Goal: Transaction & Acquisition: Subscribe to service/newsletter

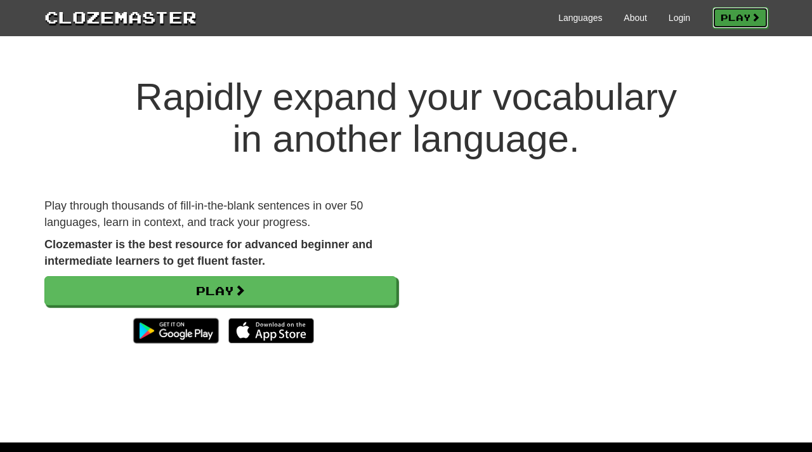
click at [737, 22] on link "Play" at bounding box center [741, 18] width 56 height 22
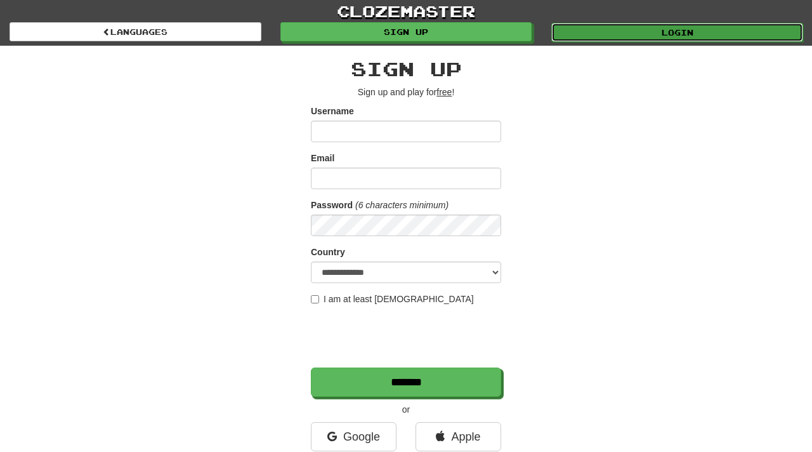
click at [621, 32] on link "Login" at bounding box center [678, 32] width 252 height 19
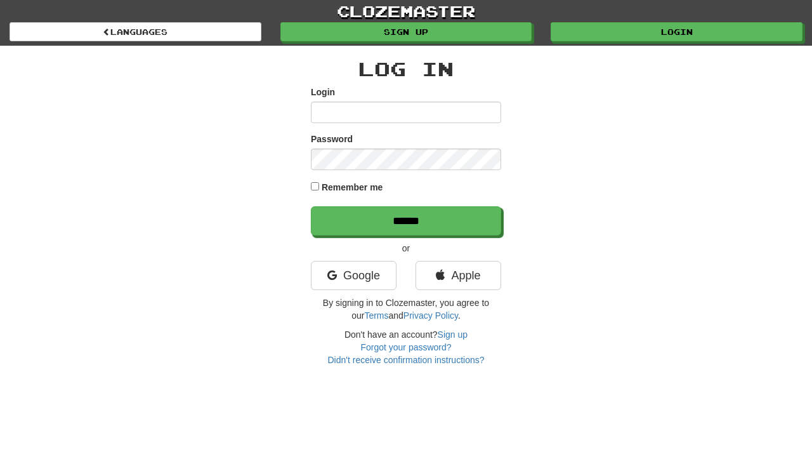
type input "********"
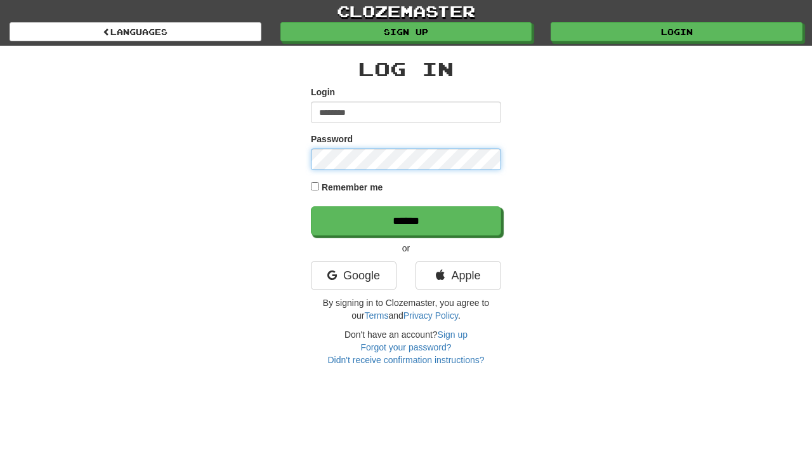
click at [311, 206] on input "******" at bounding box center [406, 220] width 190 height 29
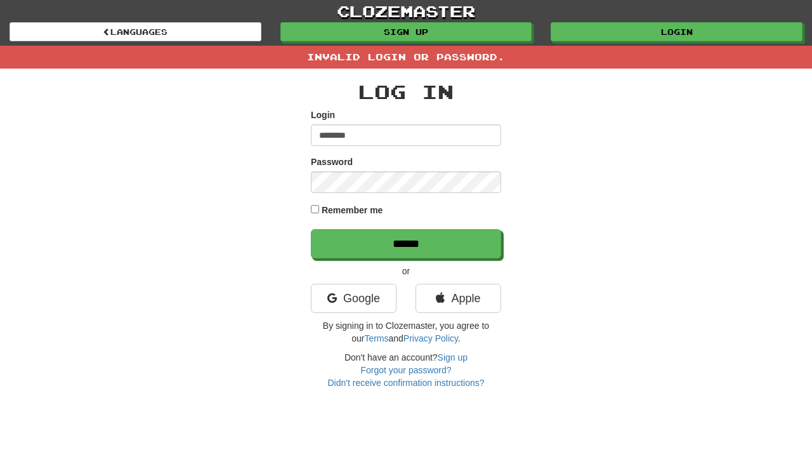
click at [383, 133] on input "********" at bounding box center [406, 135] width 190 height 22
type input "****"
click at [311, 229] on input "******" at bounding box center [406, 243] width 190 height 29
click at [428, 136] on input "****" at bounding box center [406, 135] width 190 height 22
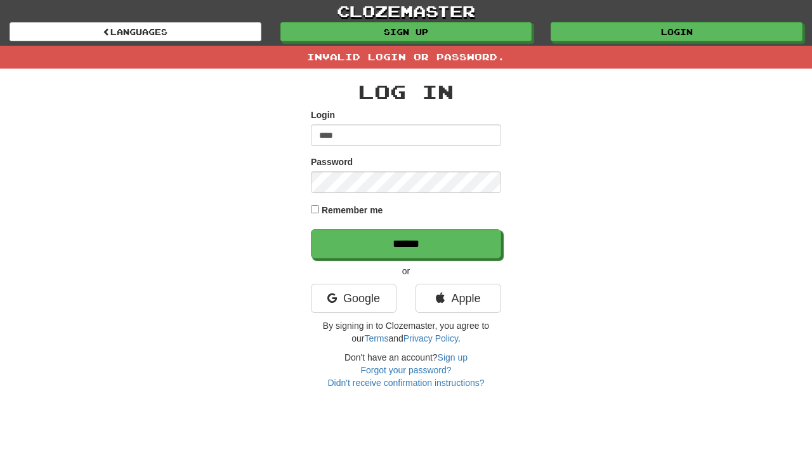
click at [428, 136] on input "****" at bounding box center [406, 135] width 190 height 22
type input "**********"
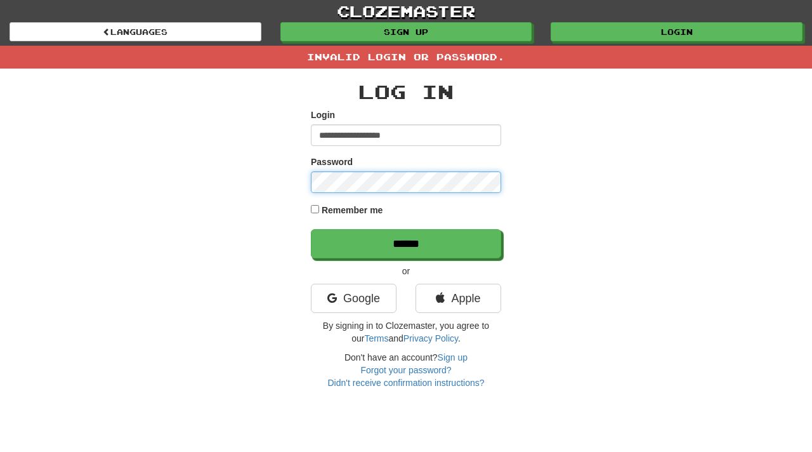
click at [311, 229] on input "******" at bounding box center [406, 243] width 190 height 29
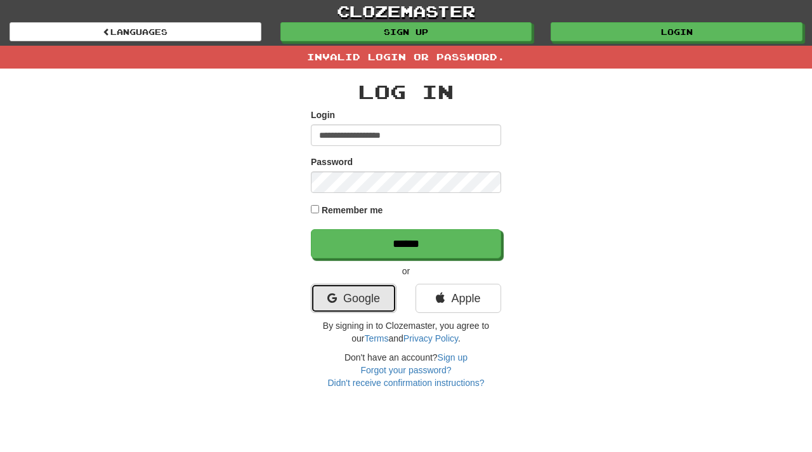
click at [377, 300] on link "Google" at bounding box center [354, 298] width 86 height 29
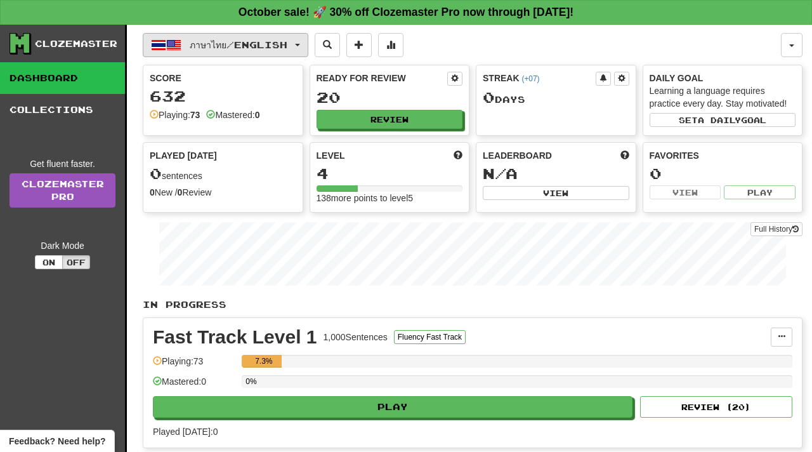
click at [287, 44] on span "ภาษาไทย / English" at bounding box center [239, 44] width 98 height 11
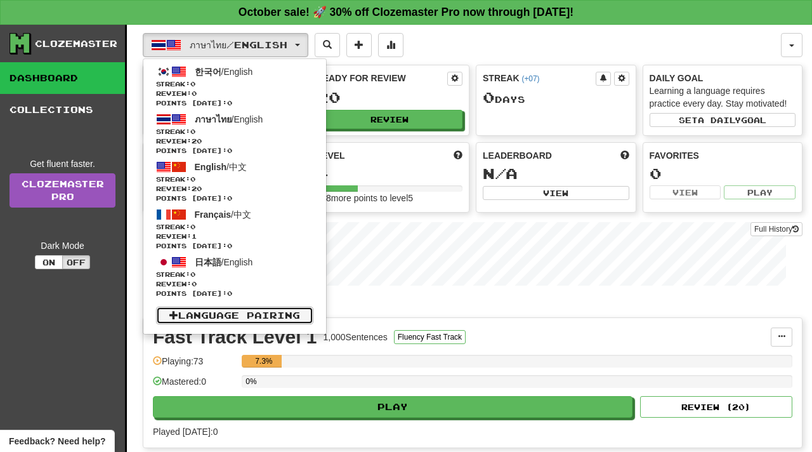
click at [264, 318] on link "Language Pairing" at bounding box center [234, 316] width 157 height 18
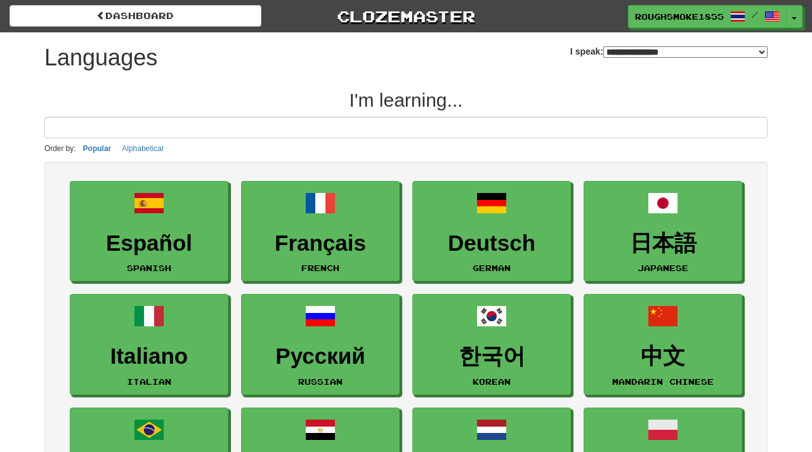
select select "*******"
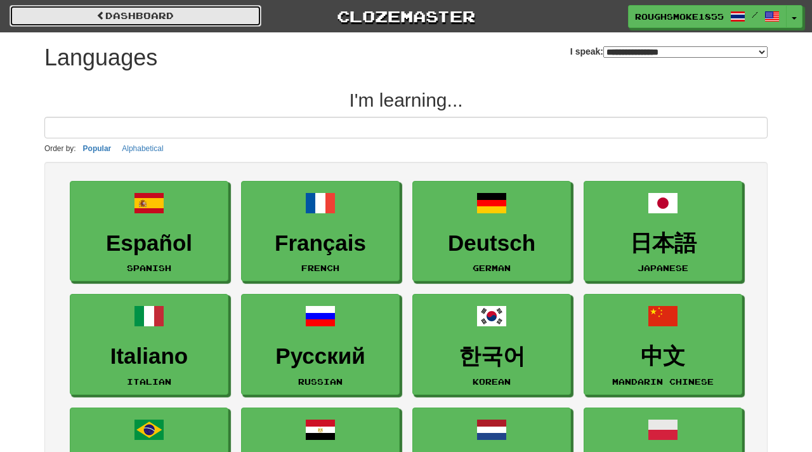
click at [254, 18] on link "dashboard" at bounding box center [136, 16] width 252 height 22
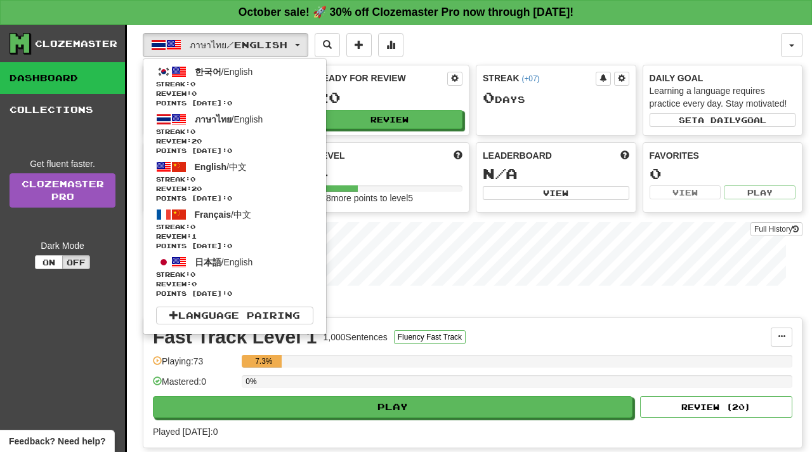
click at [475, 46] on div "ภาษาไทย / English 한국어 / English Streak: 0 Review: 0 Points [DATE]: 0 ภาษาไทย / …" at bounding box center [462, 45] width 638 height 24
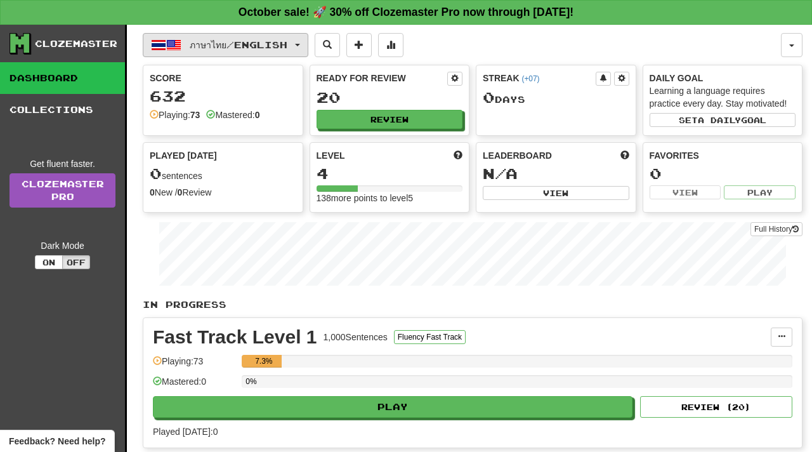
click at [199, 51] on button "ภาษาไทย / English" at bounding box center [226, 45] width 166 height 24
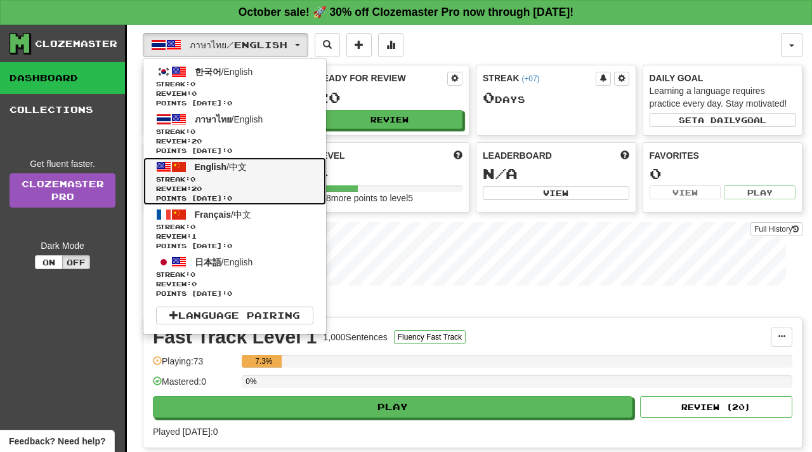
click at [242, 178] on span "Streak: 0" at bounding box center [234, 180] width 157 height 10
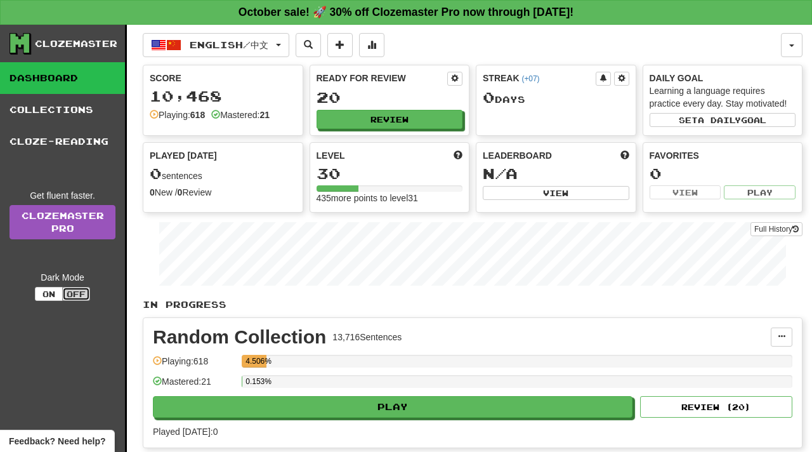
click at [74, 293] on button "Off" at bounding box center [76, 294] width 28 height 14
click at [48, 295] on button "On" at bounding box center [49, 294] width 28 height 14
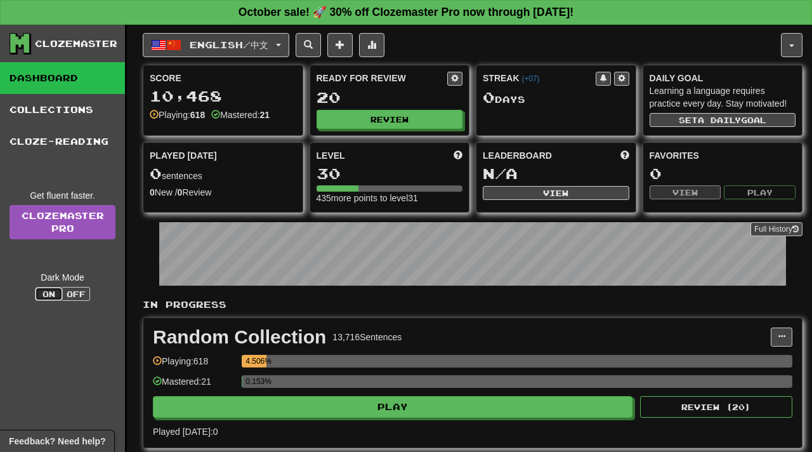
scroll to position [3, 0]
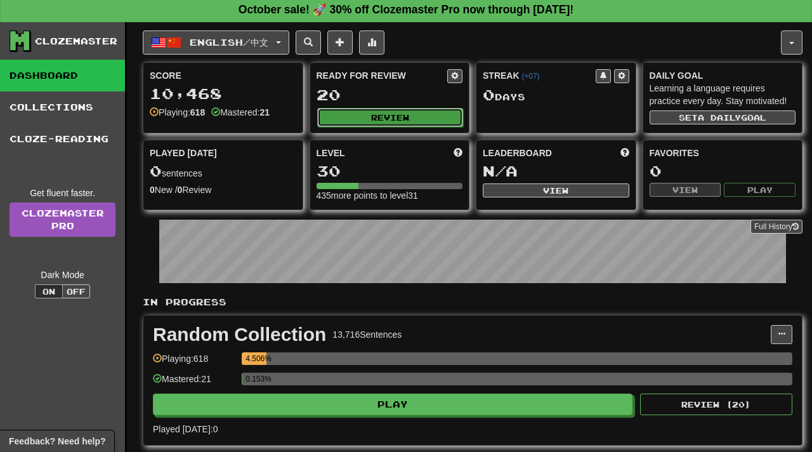
click at [393, 119] on button "Review" at bounding box center [390, 117] width 147 height 19
select select "**"
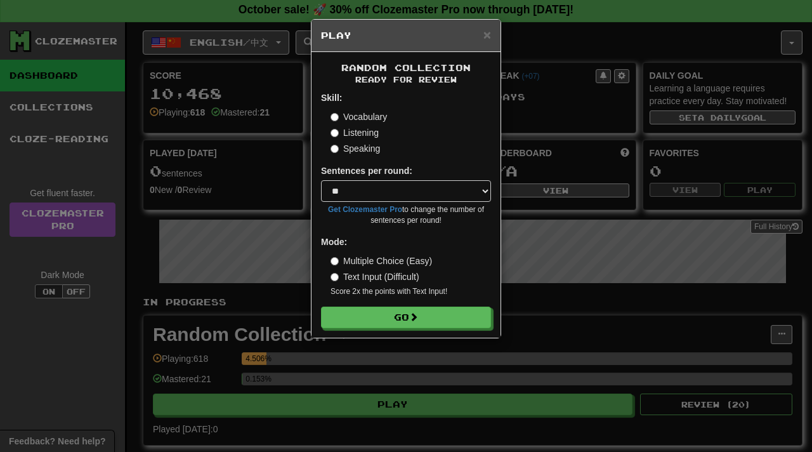
click at [366, 139] on label "Listening" at bounding box center [355, 132] width 48 height 13
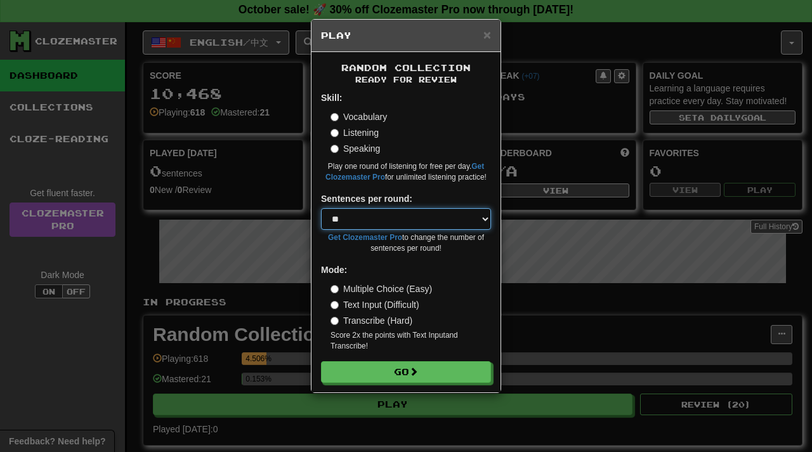
click at [449, 216] on select "* ** ** ** ** ** *** ********" at bounding box center [406, 219] width 170 height 22
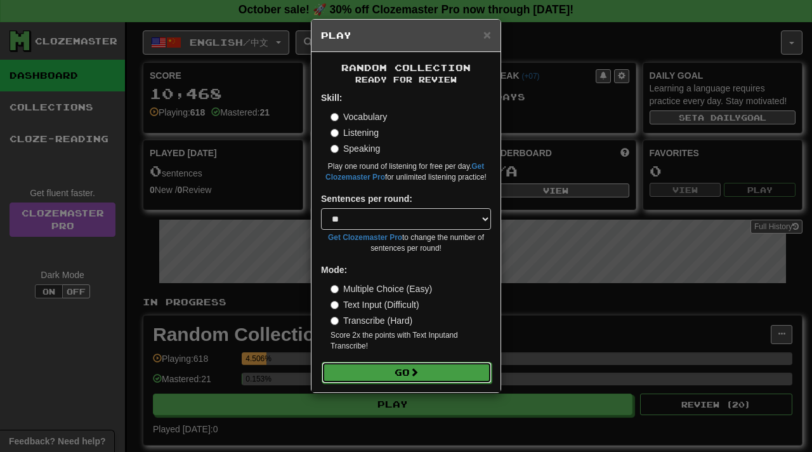
click at [412, 371] on button "Go" at bounding box center [407, 373] width 170 height 22
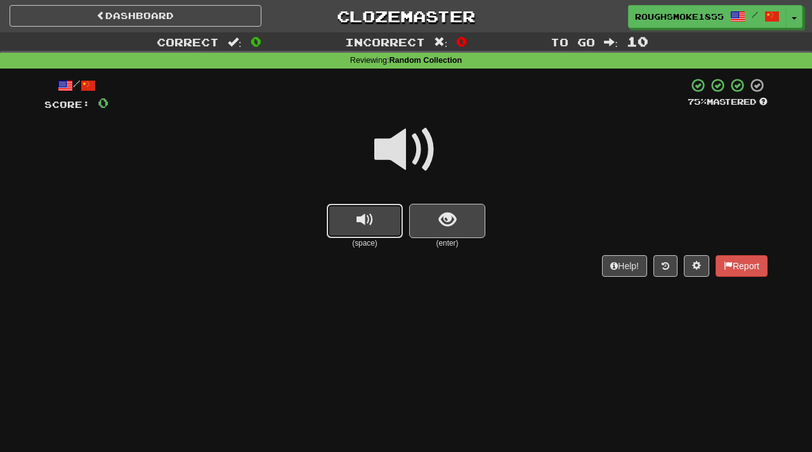
click at [385, 227] on button "replay audio" at bounding box center [365, 221] width 76 height 34
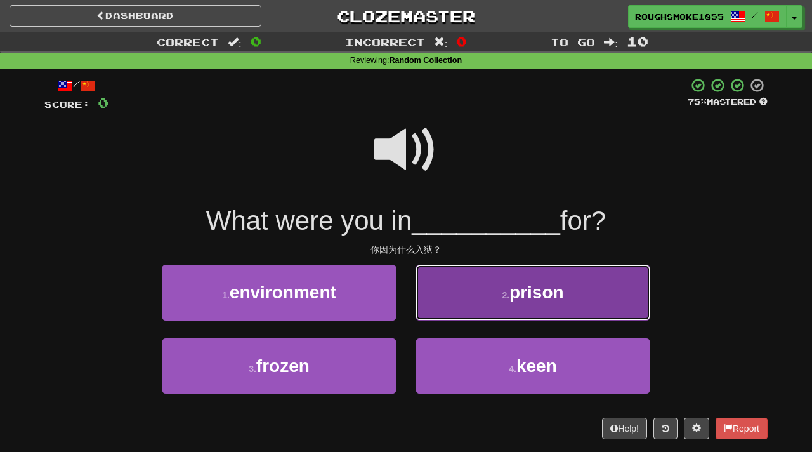
click at [472, 296] on button "2 . prison" at bounding box center [533, 292] width 235 height 55
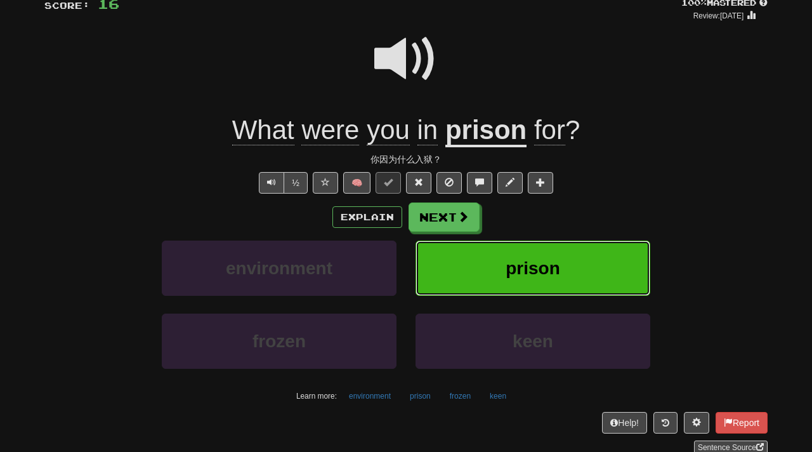
scroll to position [109, 0]
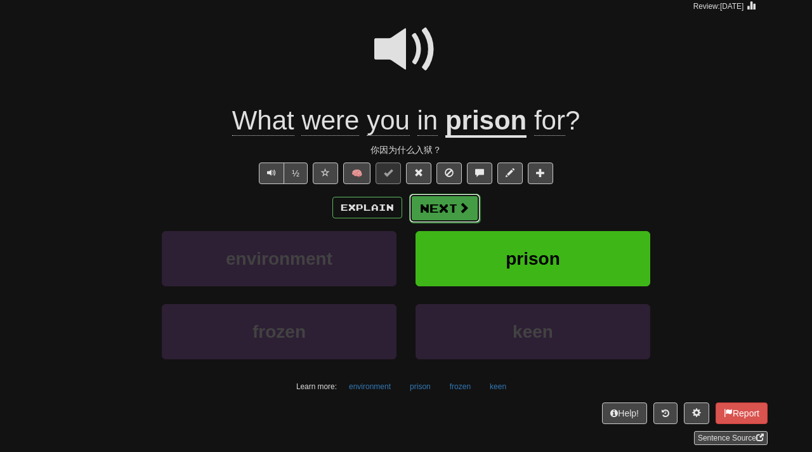
click at [470, 217] on button "Next" at bounding box center [444, 208] width 71 height 29
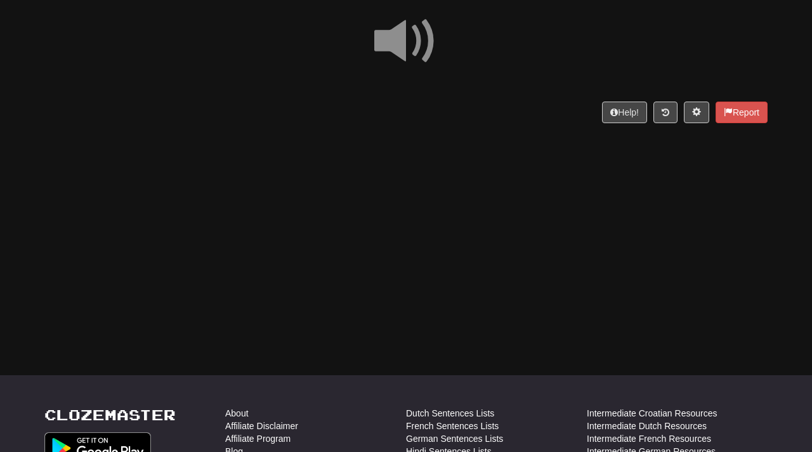
click at [470, 217] on div "Dashboard Clozemaster RoughSmoke1855 / Toggle Dropdown Dashboard Leaderboard Ac…" at bounding box center [406, 117] width 812 height 452
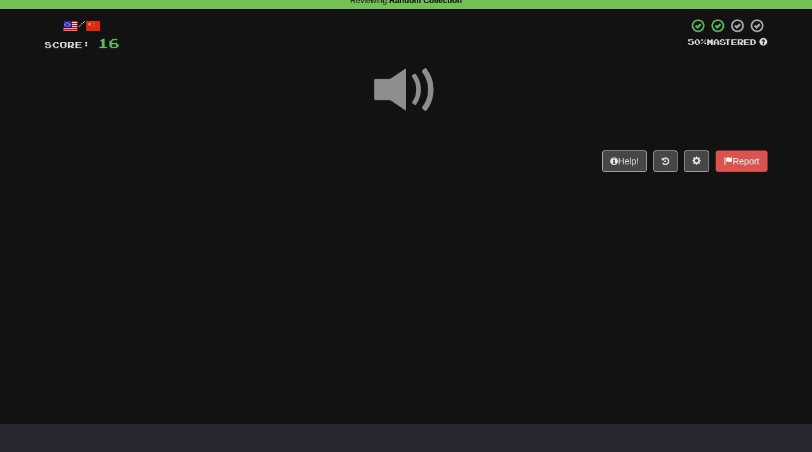
scroll to position [61, 0]
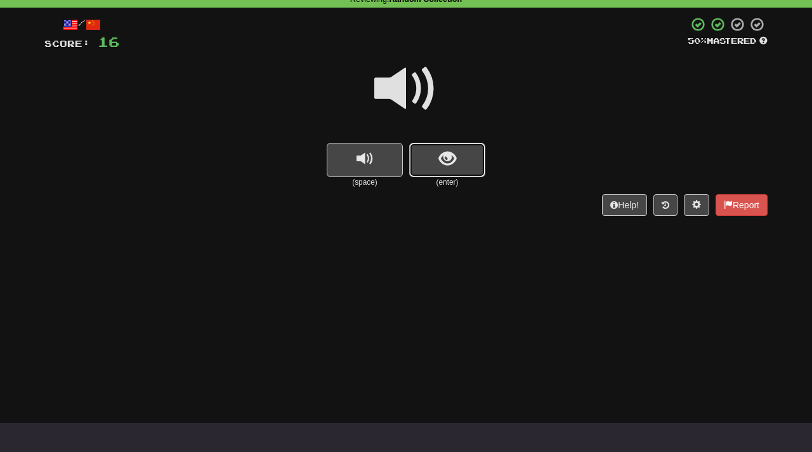
click at [443, 168] on span "show sentence" at bounding box center [447, 158] width 17 height 17
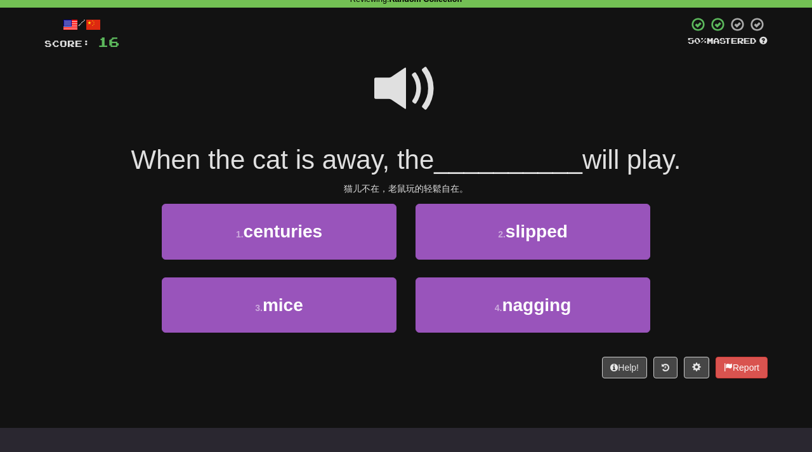
click at [407, 90] on span at bounding box center [405, 88] width 63 height 63
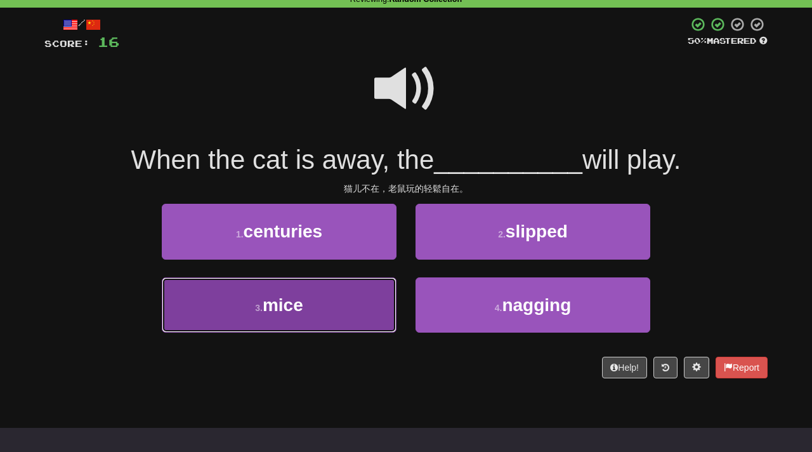
click at [343, 281] on button "3 . mice" at bounding box center [279, 304] width 235 height 55
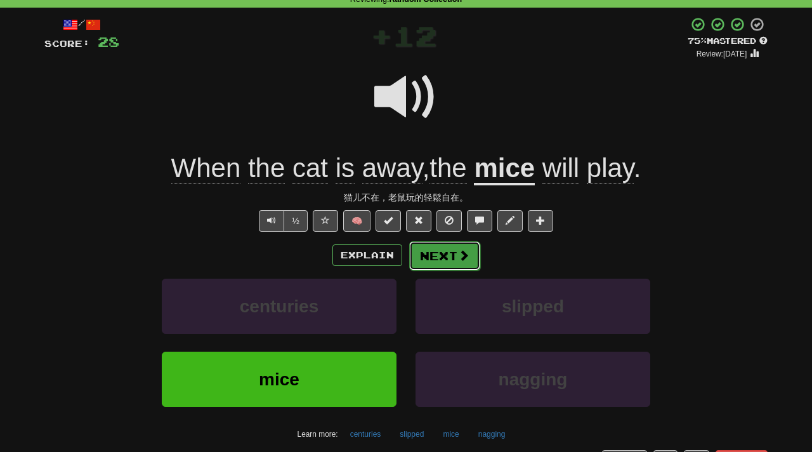
click at [453, 262] on button "Next" at bounding box center [444, 255] width 71 height 29
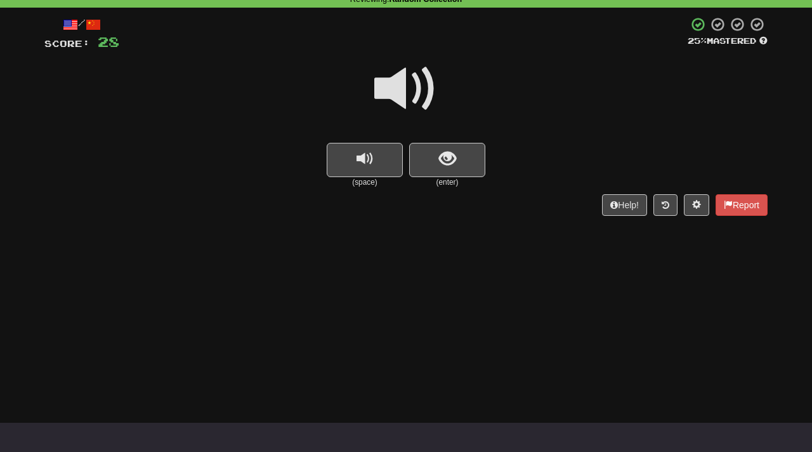
click at [369, 141] on div at bounding box center [406, 97] width 724 height 91
click at [439, 168] on span "show sentence" at bounding box center [447, 158] width 17 height 17
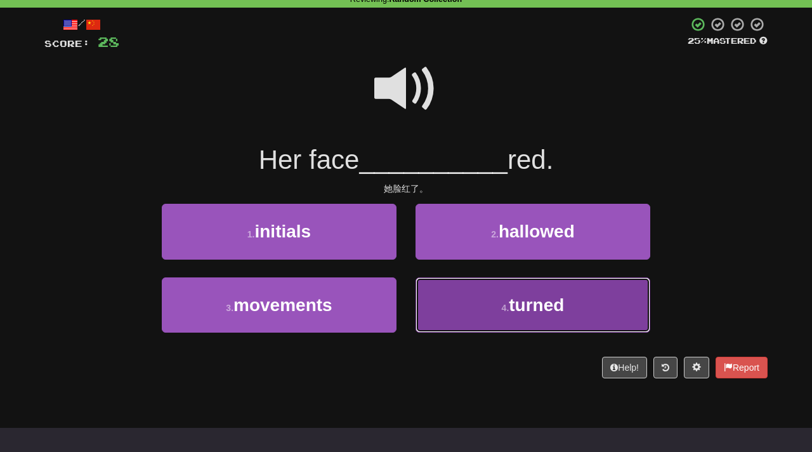
click at [465, 309] on button "4 . turned" at bounding box center [533, 304] width 235 height 55
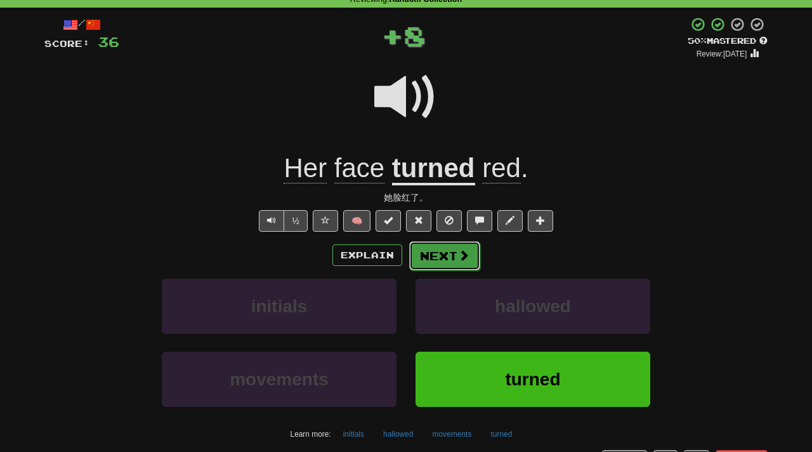
click at [447, 258] on button "Next" at bounding box center [444, 255] width 71 height 29
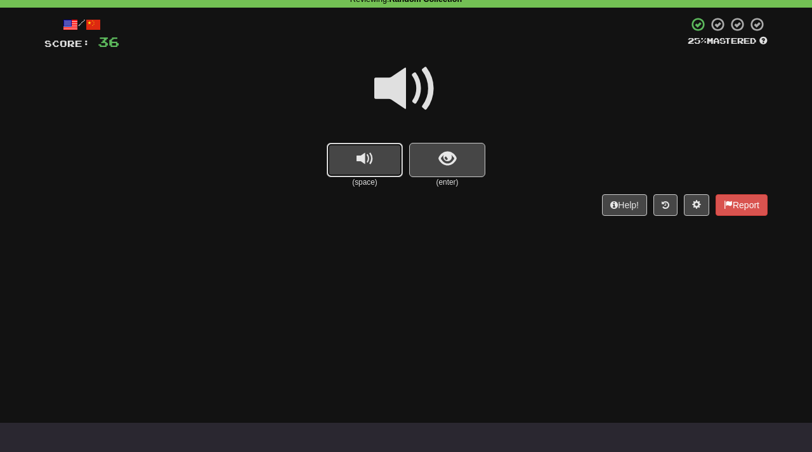
click at [384, 150] on button "replay audio" at bounding box center [365, 160] width 76 height 34
click at [445, 155] on span "show sentence" at bounding box center [447, 158] width 17 height 17
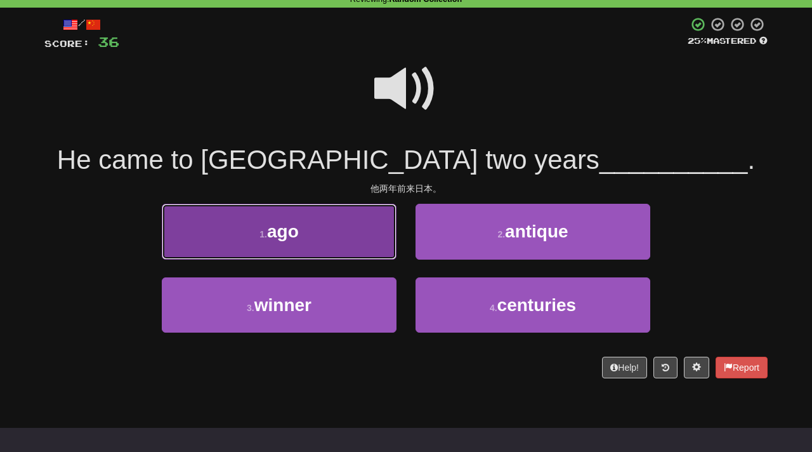
click at [366, 250] on button "1 . ago" at bounding box center [279, 231] width 235 height 55
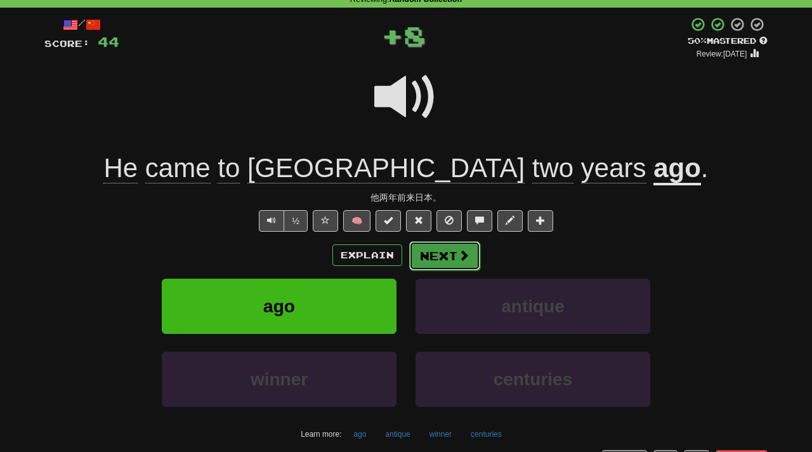
click at [458, 261] on span at bounding box center [463, 254] width 11 height 11
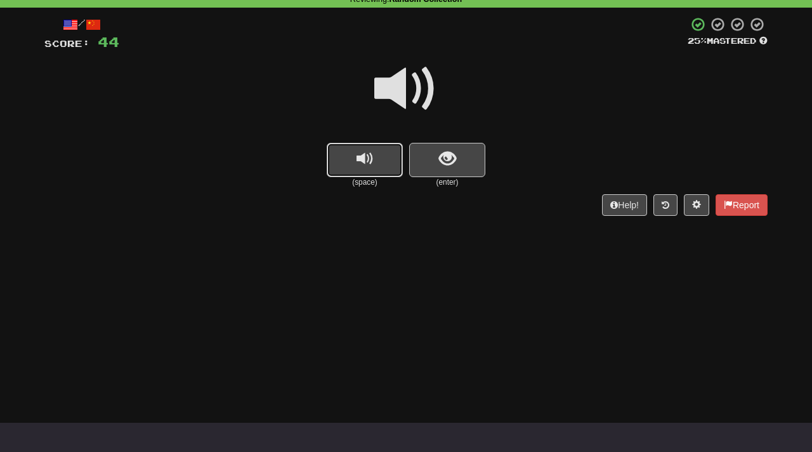
click at [380, 150] on button "replay audio" at bounding box center [365, 160] width 76 height 34
click at [447, 155] on span "show sentence" at bounding box center [447, 158] width 17 height 17
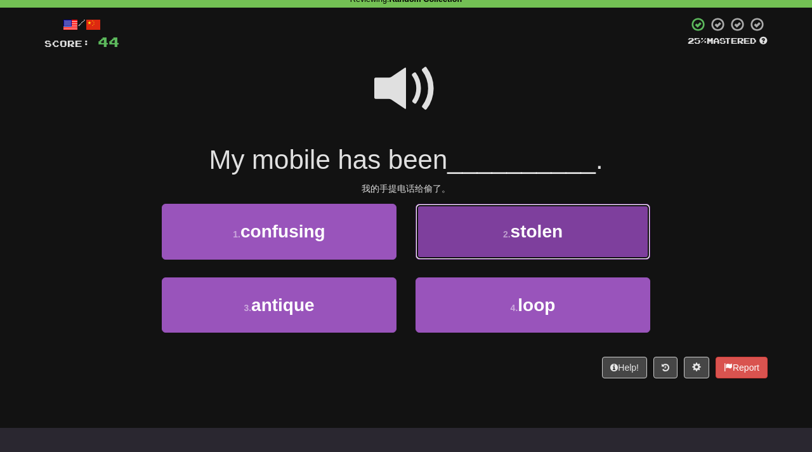
click at [477, 238] on button "2 . stolen" at bounding box center [533, 231] width 235 height 55
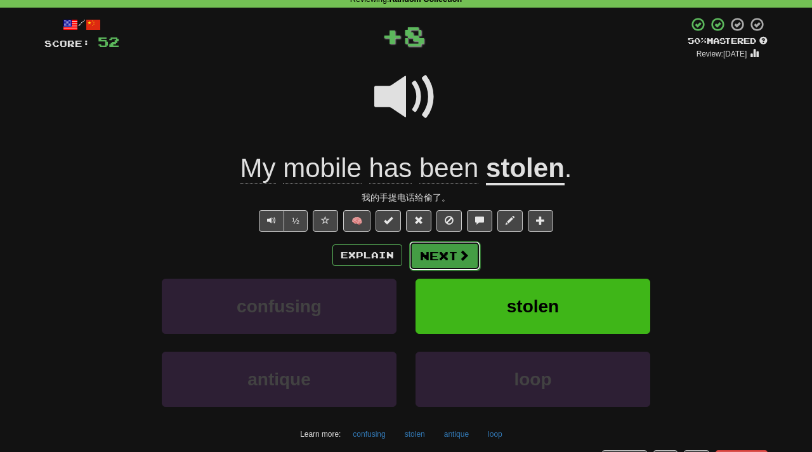
click at [459, 253] on span at bounding box center [463, 254] width 11 height 11
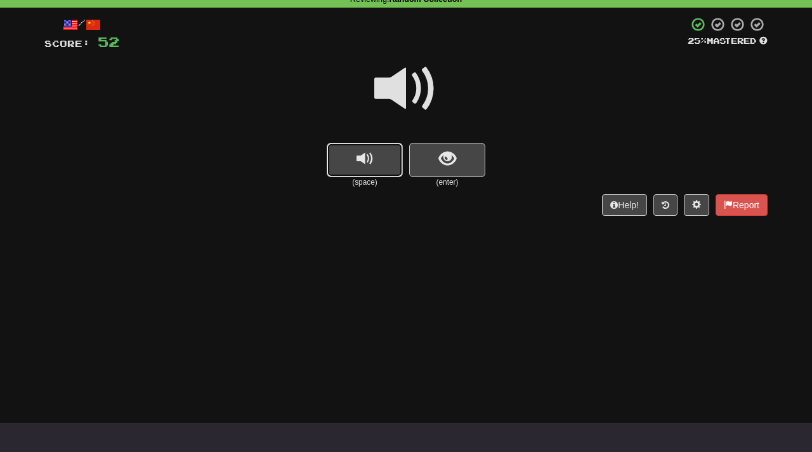
click at [371, 170] on button "replay audio" at bounding box center [365, 160] width 76 height 34
click at [440, 161] on span "show sentence" at bounding box center [447, 158] width 17 height 17
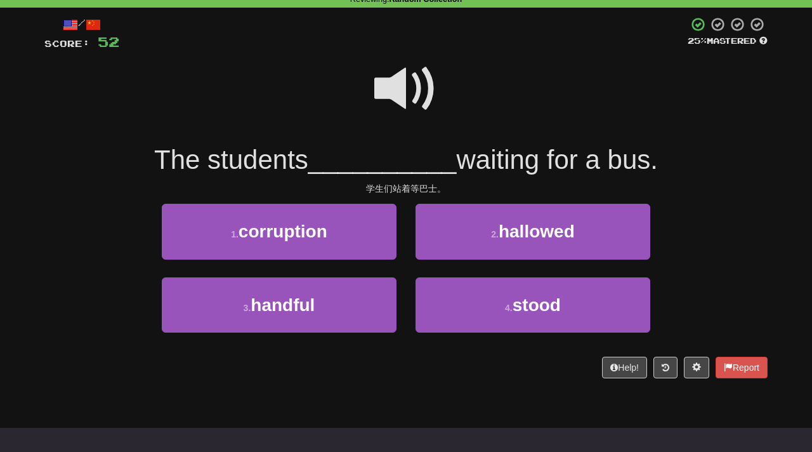
click at [418, 93] on span at bounding box center [405, 88] width 63 height 63
click at [419, 95] on span at bounding box center [405, 88] width 63 height 63
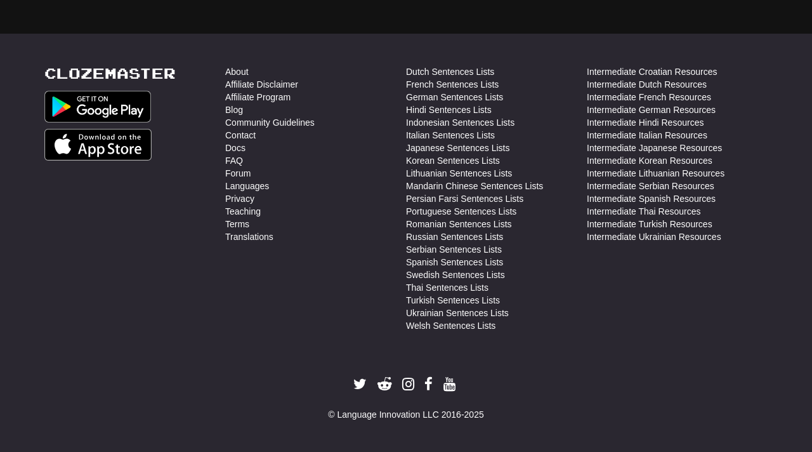
scroll to position [0, 0]
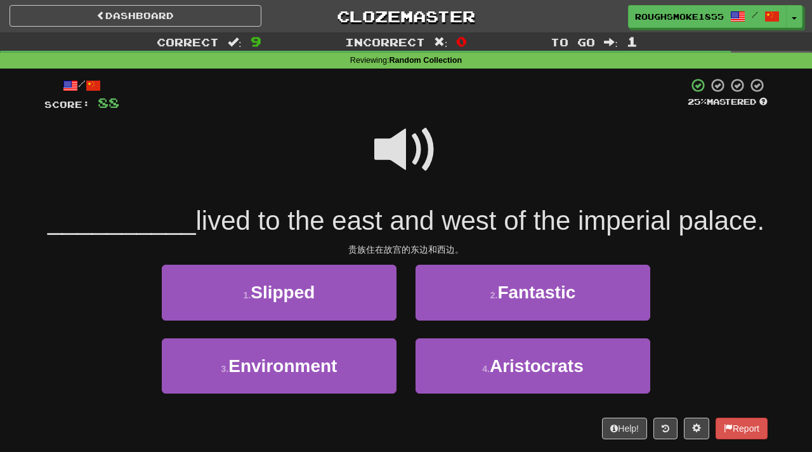
click at [403, 142] on span at bounding box center [405, 149] width 63 height 63
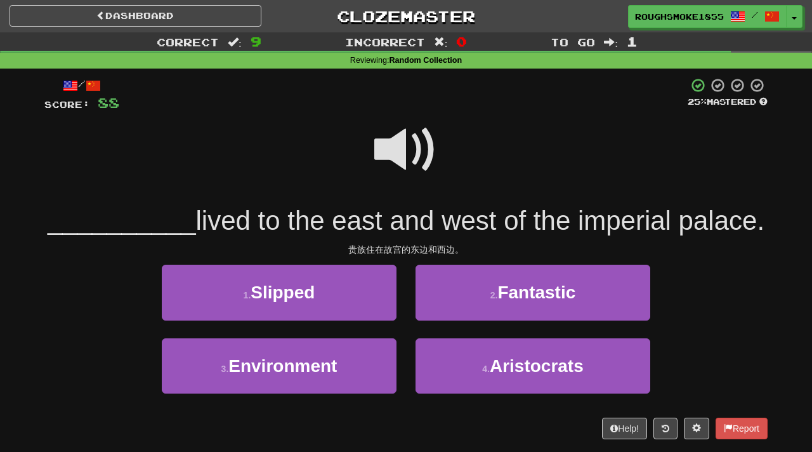
click at [403, 142] on span at bounding box center [405, 149] width 63 height 63
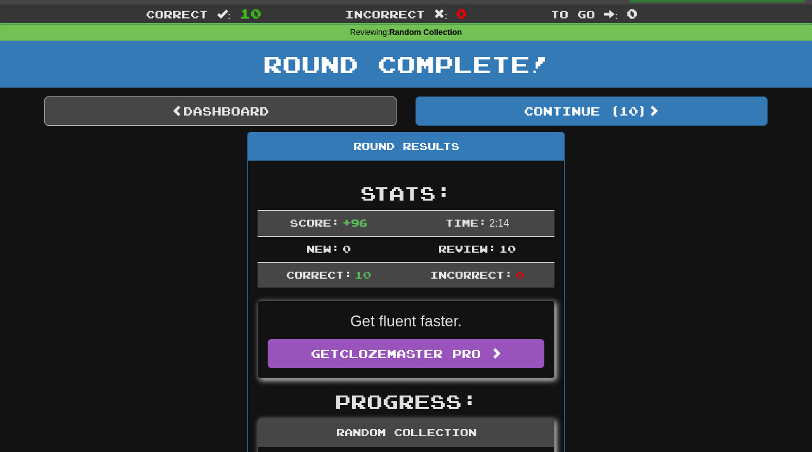
scroll to position [29, 0]
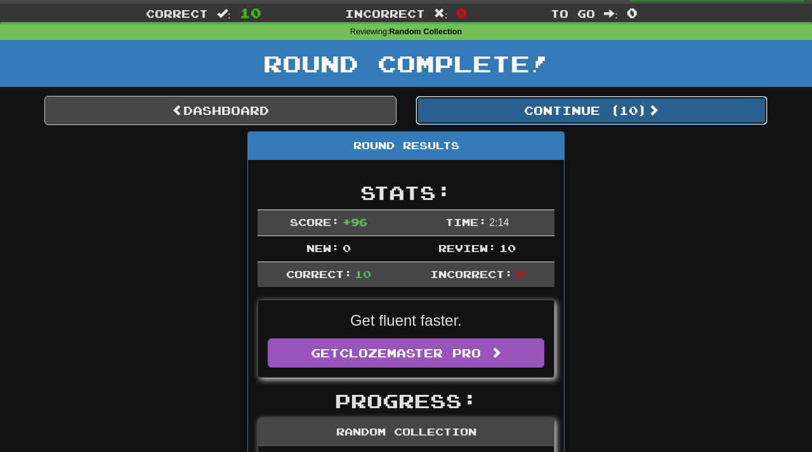
click at [511, 109] on button "Continue ( 10 )" at bounding box center [592, 110] width 352 height 29
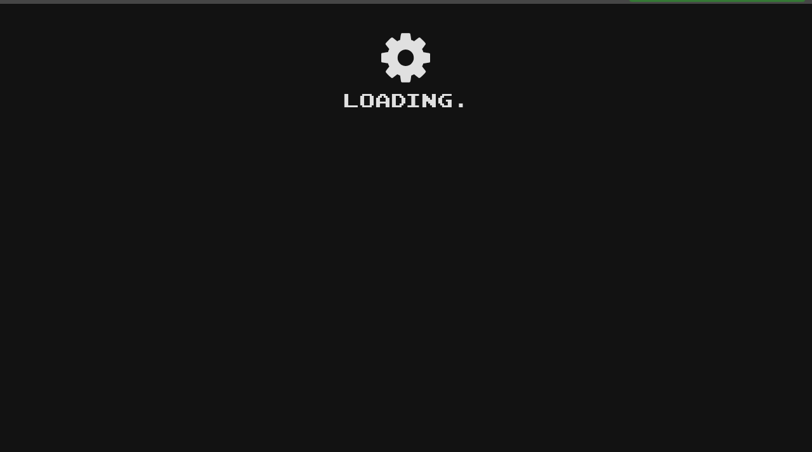
scroll to position [0, 0]
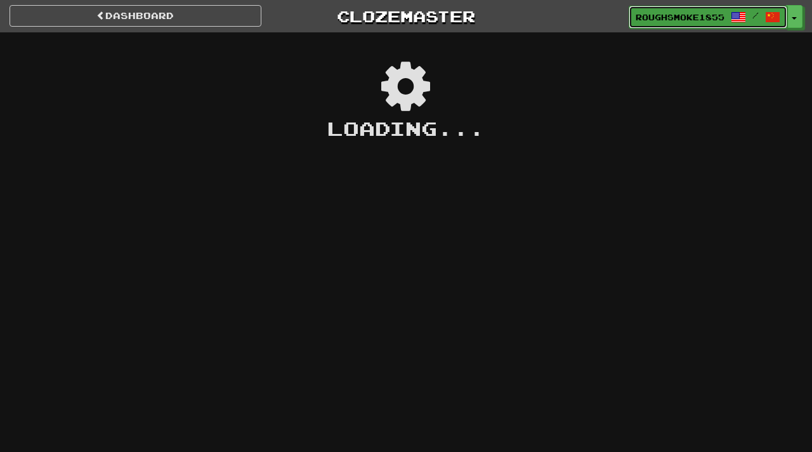
click at [662, 14] on span "RoughSmoke1855" at bounding box center [680, 16] width 89 height 11
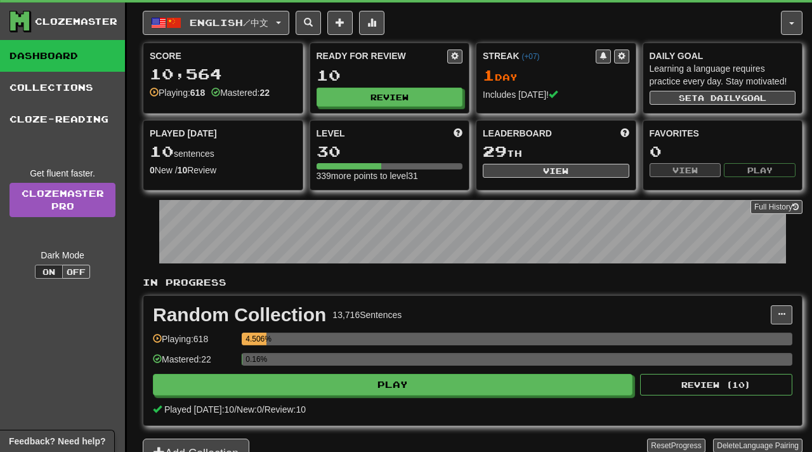
scroll to position [24, 0]
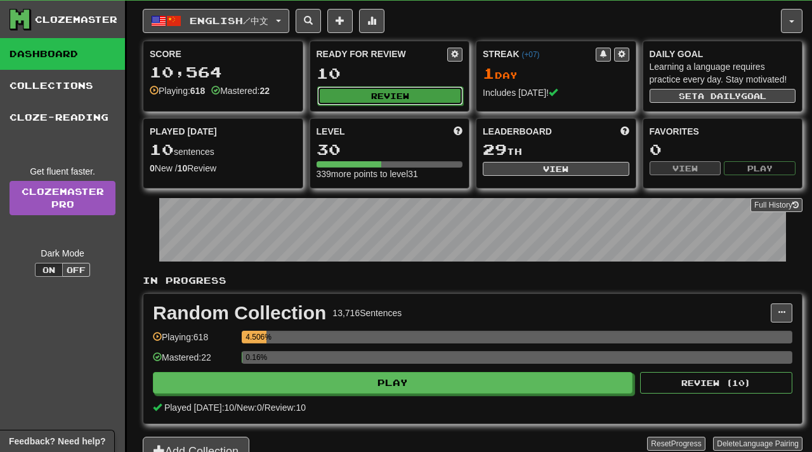
click at [384, 86] on button "Review" at bounding box center [390, 95] width 147 height 19
select select "**"
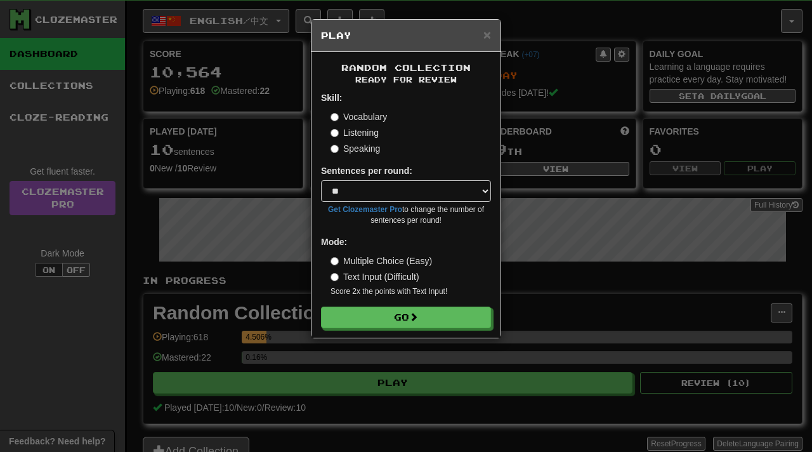
click at [368, 129] on label "Listening" at bounding box center [355, 132] width 48 height 13
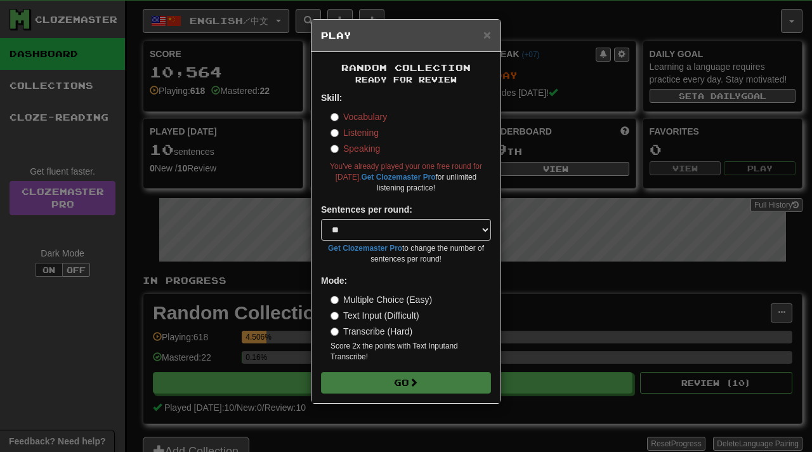
click at [373, 116] on label "Vocabulary" at bounding box center [359, 116] width 56 height 13
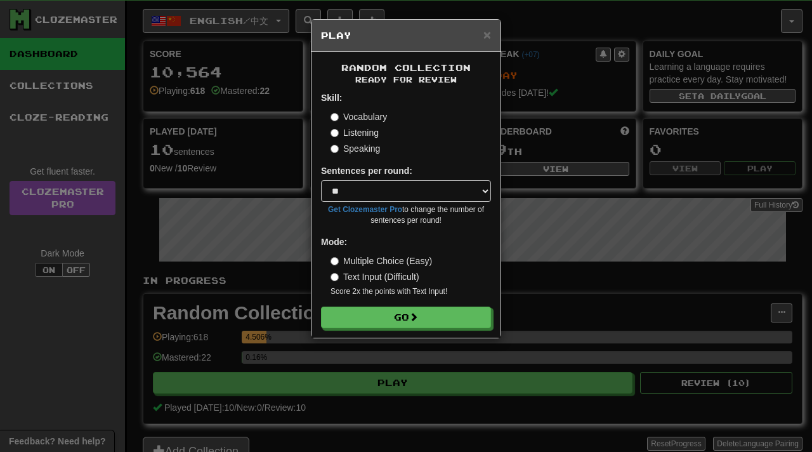
click at [361, 145] on label "Speaking" at bounding box center [356, 148] width 50 height 13
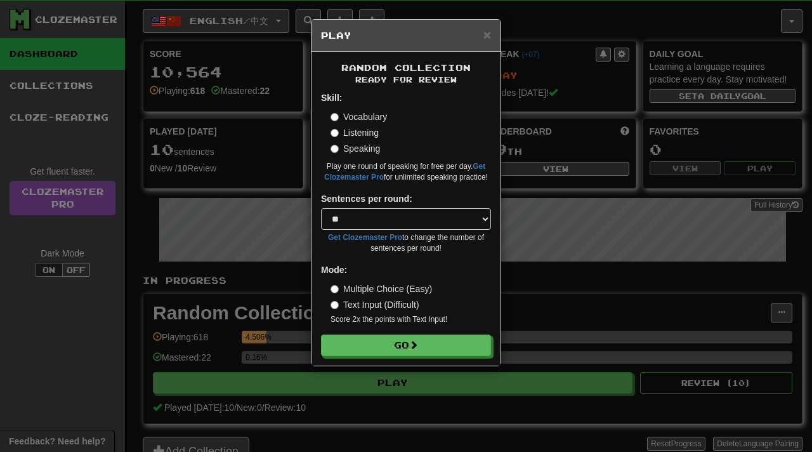
click at [366, 113] on label "Vocabulary" at bounding box center [359, 116] width 56 height 13
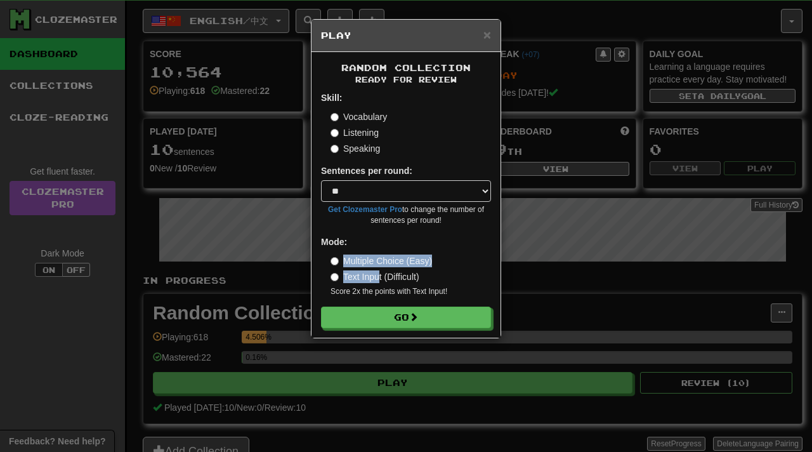
drag, startPoint x: 377, startPoint y: 278, endPoint x: 479, endPoint y: 242, distance: 107.6
click at [479, 242] on div "Mode: Multiple Choice (Easy) Text Input (Difficult) Score 2x the points with Te…" at bounding box center [406, 266] width 170 height 62
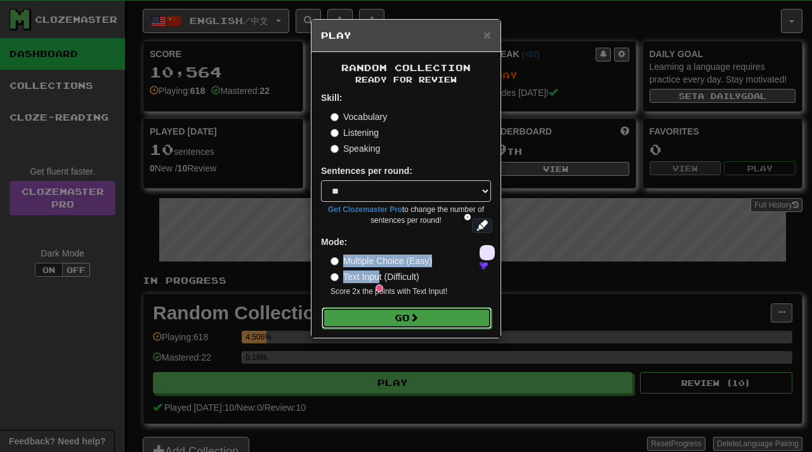
click at [435, 318] on button "Go" at bounding box center [407, 318] width 170 height 22
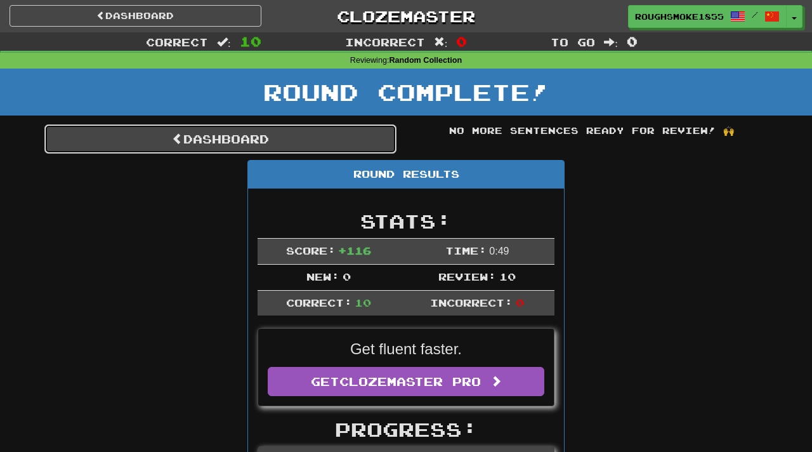
click at [232, 141] on link "Dashboard" at bounding box center [220, 138] width 352 height 29
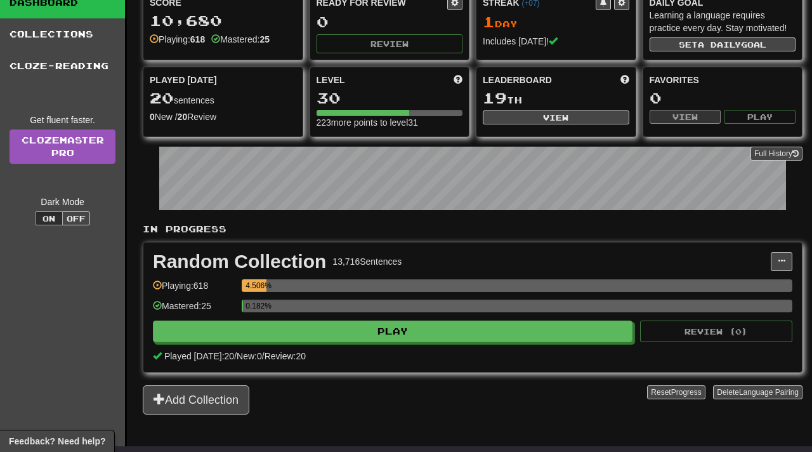
scroll to position [77, 0]
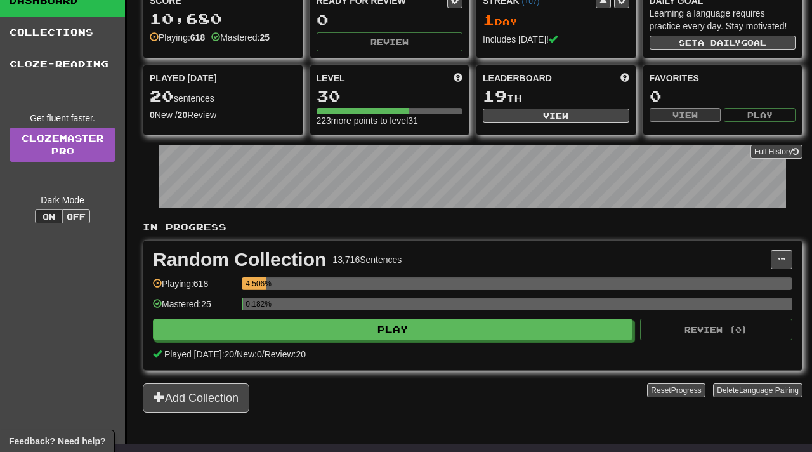
click at [235, 342] on div "Random Collection 13,716 Sentences Manage Sentences Unpin from Dashboard Playin…" at bounding box center [472, 305] width 659 height 129
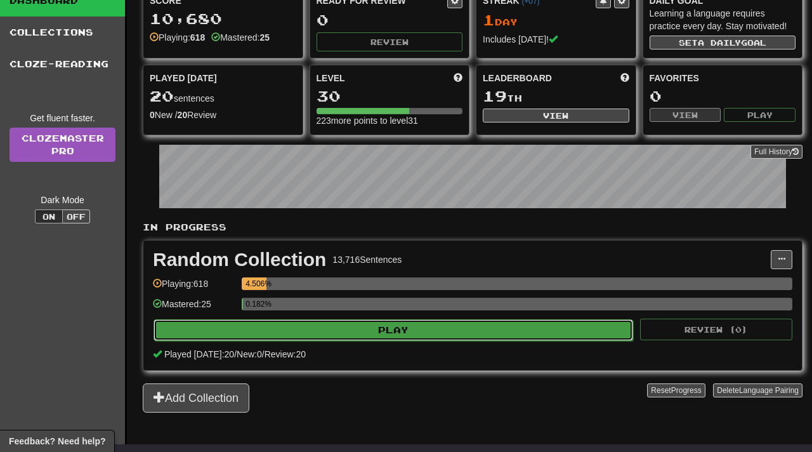
click at [241, 331] on button "Play" at bounding box center [394, 330] width 480 height 22
select select "**"
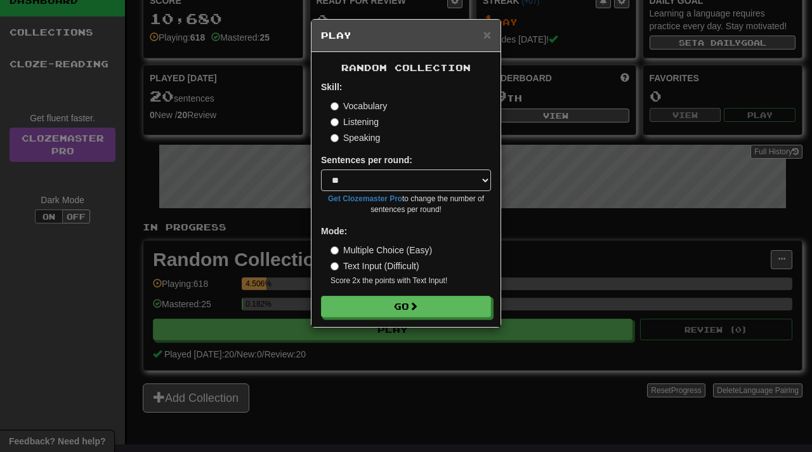
click at [349, 124] on label "Listening" at bounding box center [355, 122] width 48 height 13
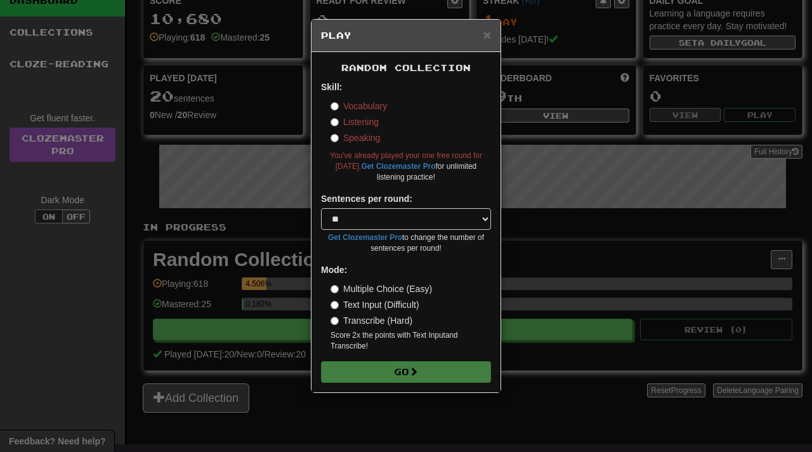
click at [370, 105] on label "Vocabulary" at bounding box center [359, 106] width 56 height 13
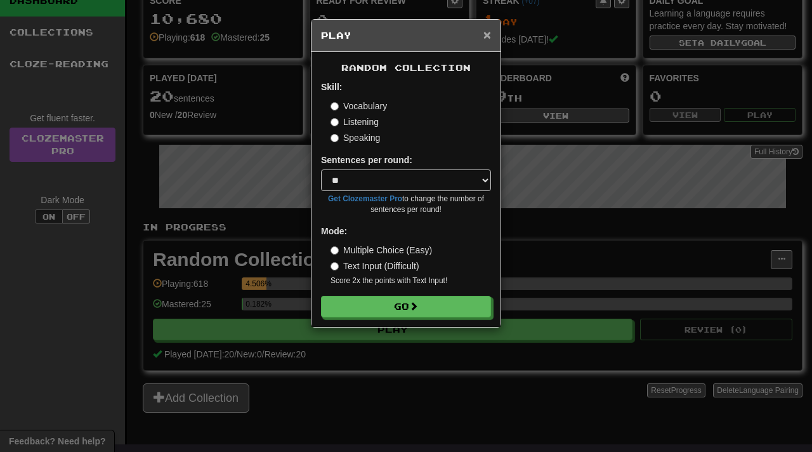
click at [486, 38] on span "×" at bounding box center [488, 34] width 8 height 15
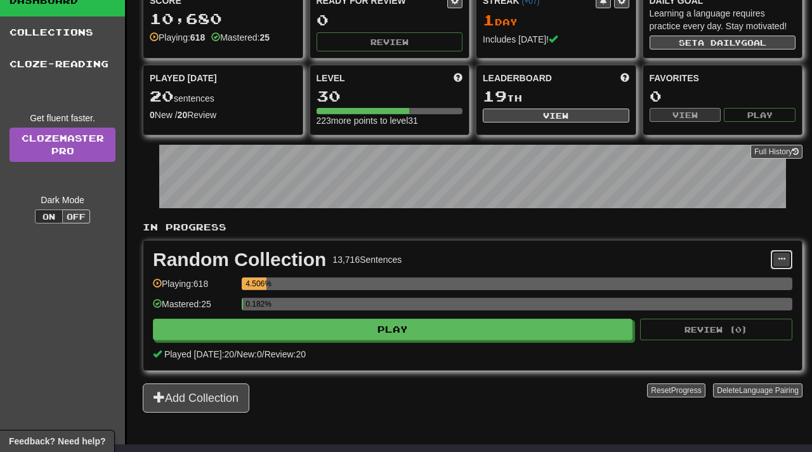
click at [779, 264] on button at bounding box center [782, 259] width 22 height 19
click at [720, 279] on span "Manage Sentences" at bounding box center [728, 282] width 77 height 10
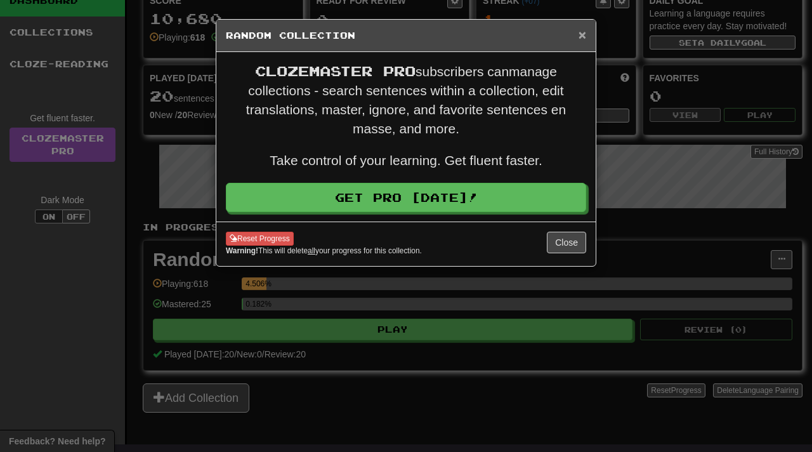
click at [580, 36] on span "×" at bounding box center [583, 34] width 8 height 15
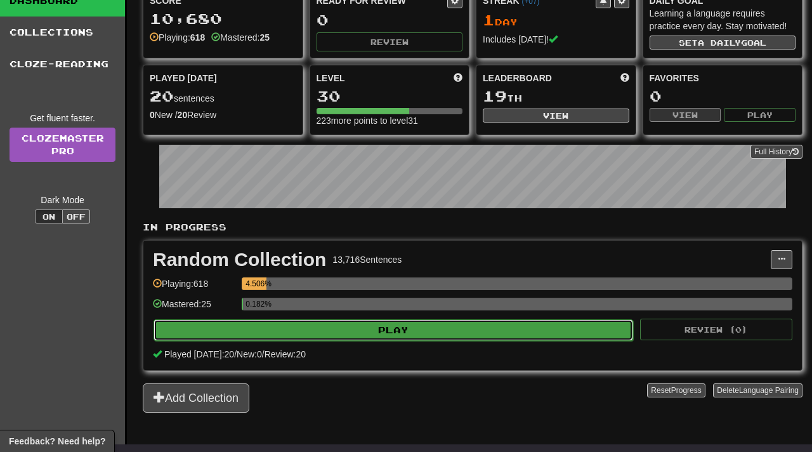
click at [340, 327] on button "Play" at bounding box center [394, 330] width 480 height 22
select select "**"
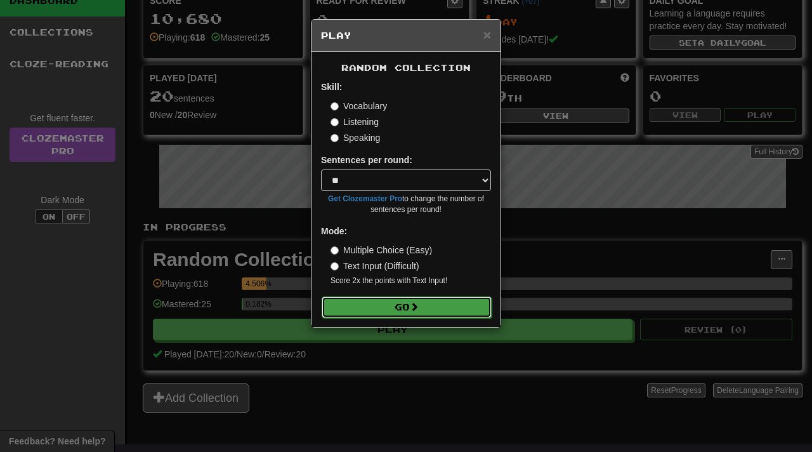
click at [362, 303] on button "Go" at bounding box center [407, 307] width 170 height 22
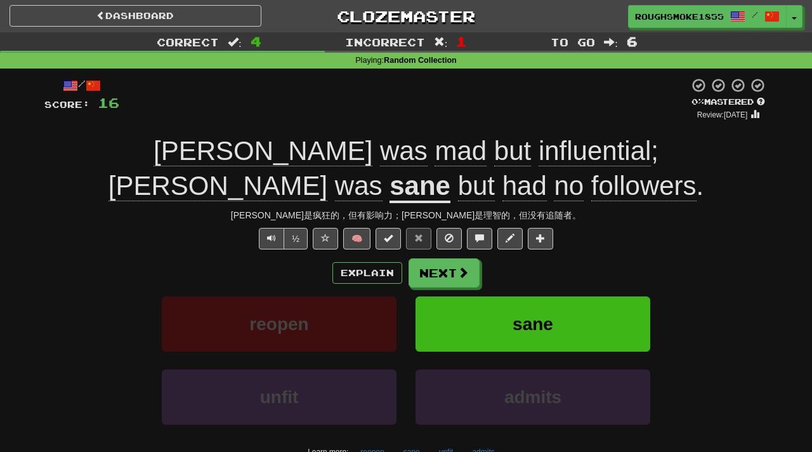
click at [451, 171] on u "sane" at bounding box center [420, 187] width 61 height 32
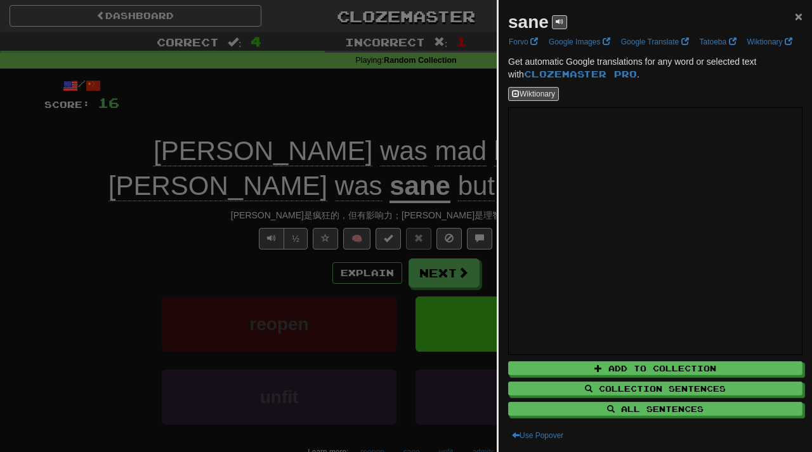
click at [798, 17] on span "×" at bounding box center [799, 16] width 8 height 15
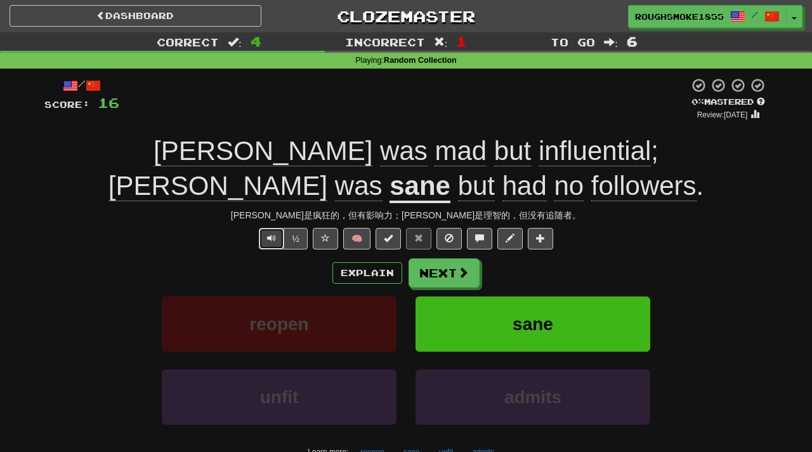
click at [283, 237] on button "Text-to-speech controls" at bounding box center [271, 239] width 25 height 22
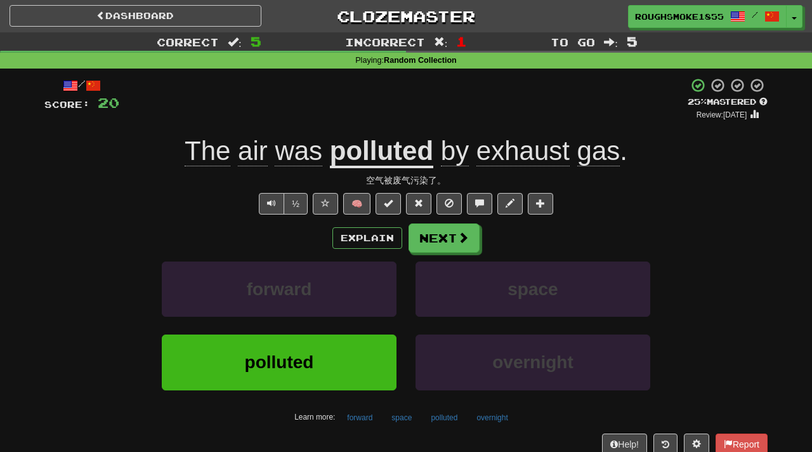
click at [499, 160] on span "exhaust" at bounding box center [523, 151] width 93 height 30
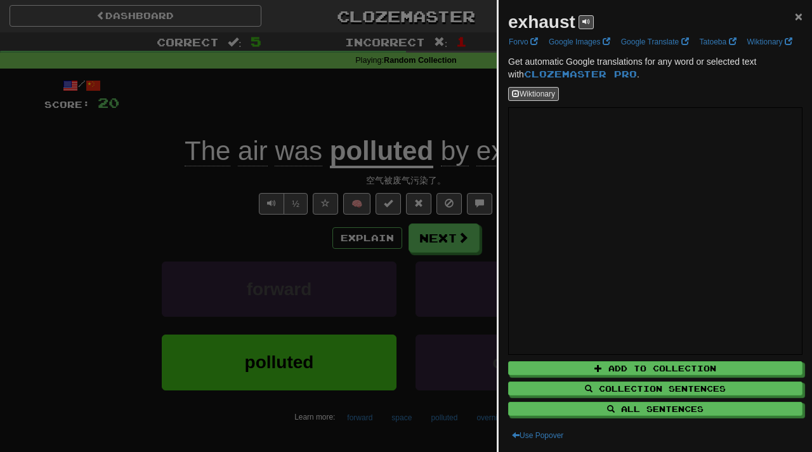
click at [799, 18] on span "×" at bounding box center [799, 16] width 8 height 15
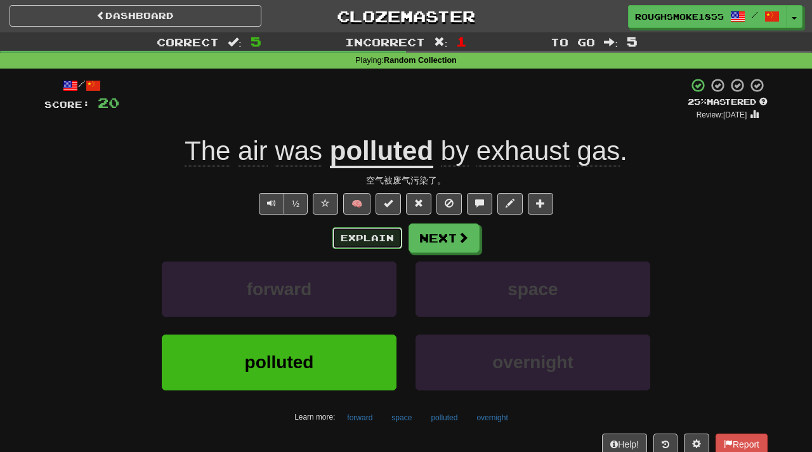
click at [388, 242] on button "Explain" at bounding box center [368, 238] width 70 height 22
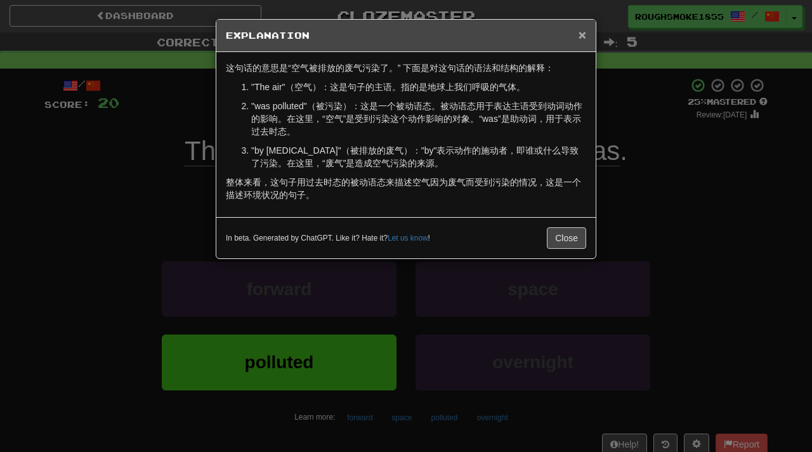
click at [582, 30] on span "×" at bounding box center [583, 34] width 8 height 15
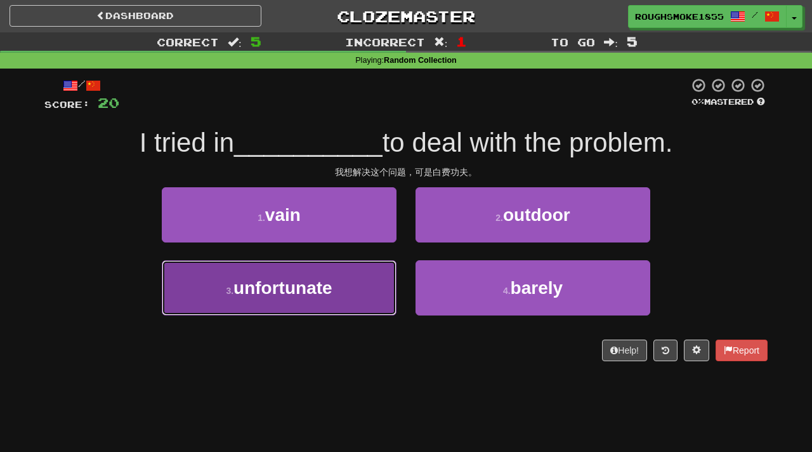
click at [324, 298] on button "3 . unfortunate" at bounding box center [279, 287] width 235 height 55
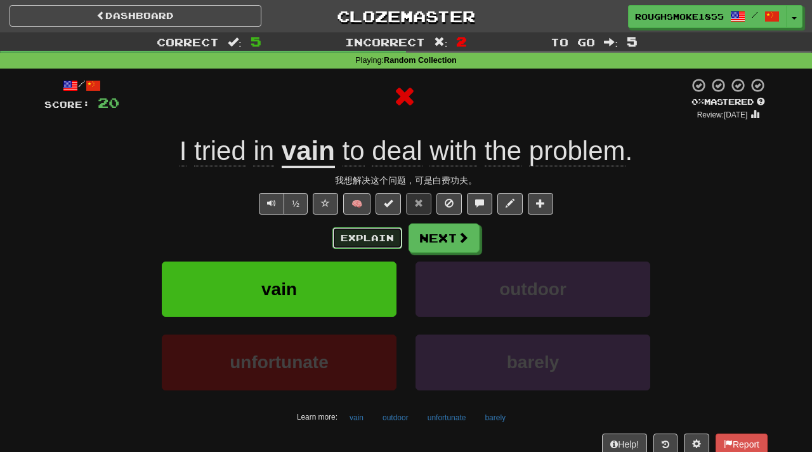
click at [377, 237] on button "Explain" at bounding box center [368, 238] width 70 height 22
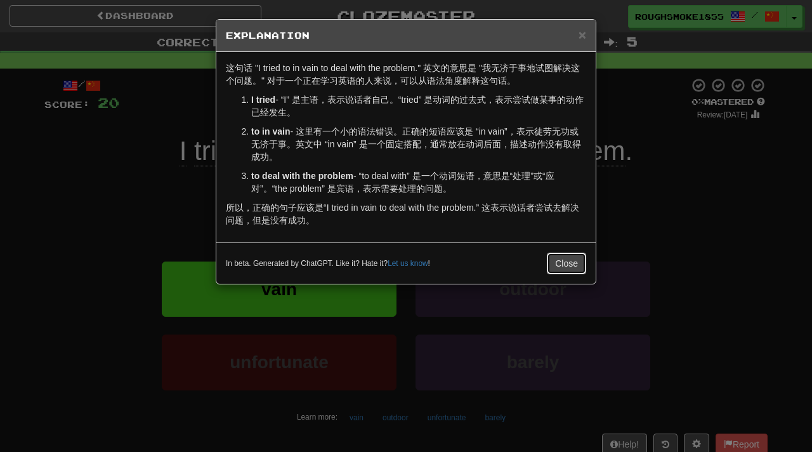
click at [570, 274] on button "Close" at bounding box center [566, 264] width 39 height 22
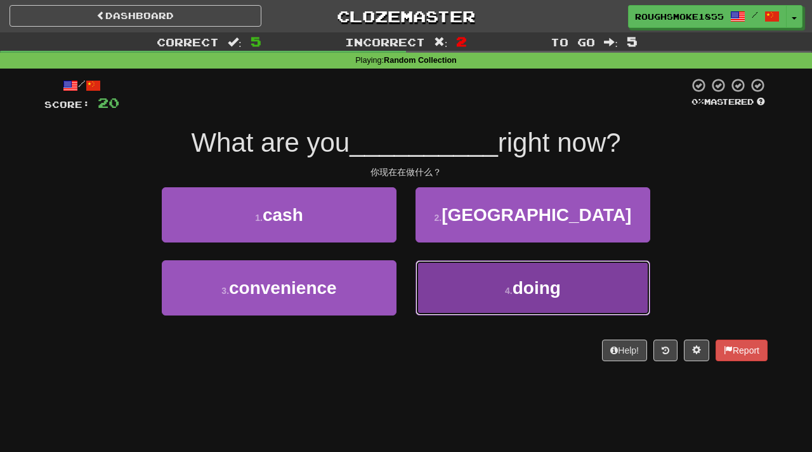
click at [457, 287] on button "4 . doing" at bounding box center [533, 287] width 235 height 55
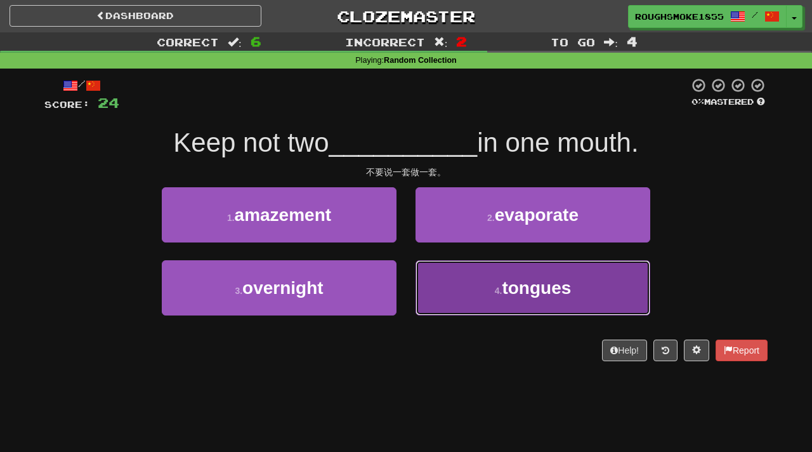
click at [493, 280] on button "4 . tongues" at bounding box center [533, 287] width 235 height 55
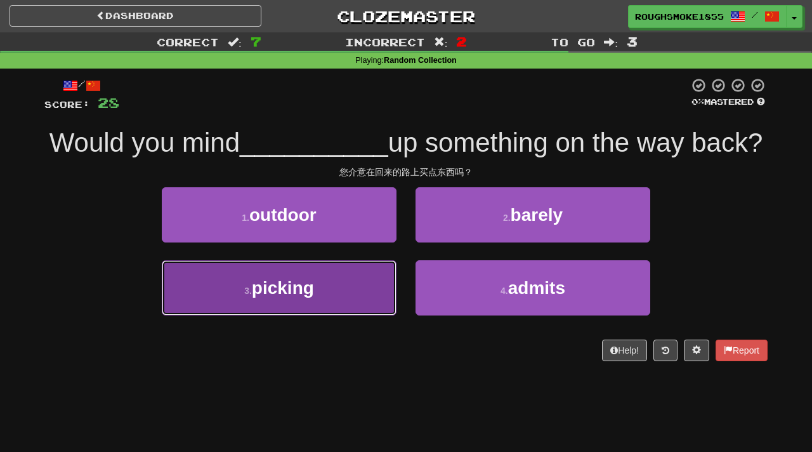
click at [360, 286] on button "3 . picking" at bounding box center [279, 287] width 235 height 55
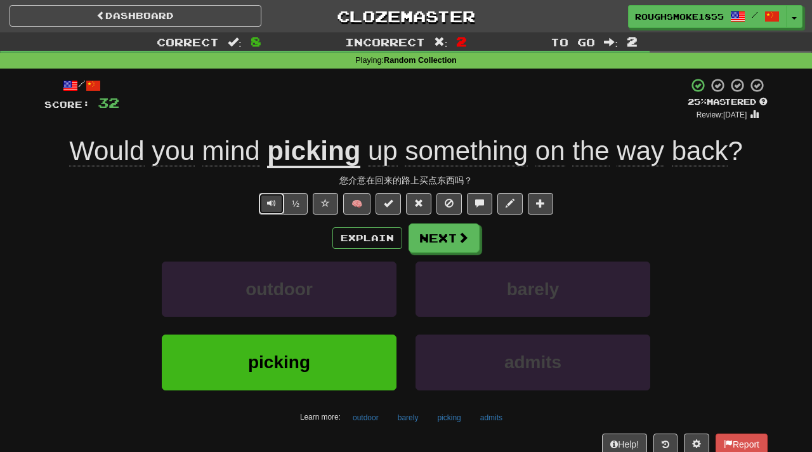
click at [266, 202] on button "Text-to-speech controls" at bounding box center [271, 204] width 25 height 22
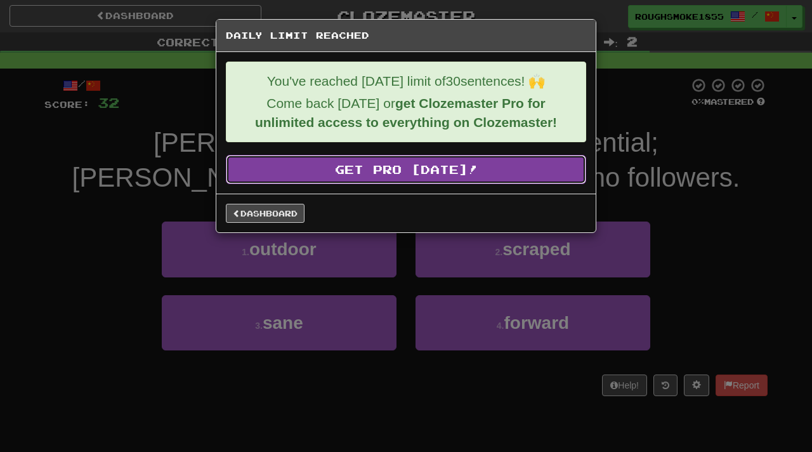
click at [331, 183] on link "Get Pro [DATE]!" at bounding box center [406, 169] width 360 height 29
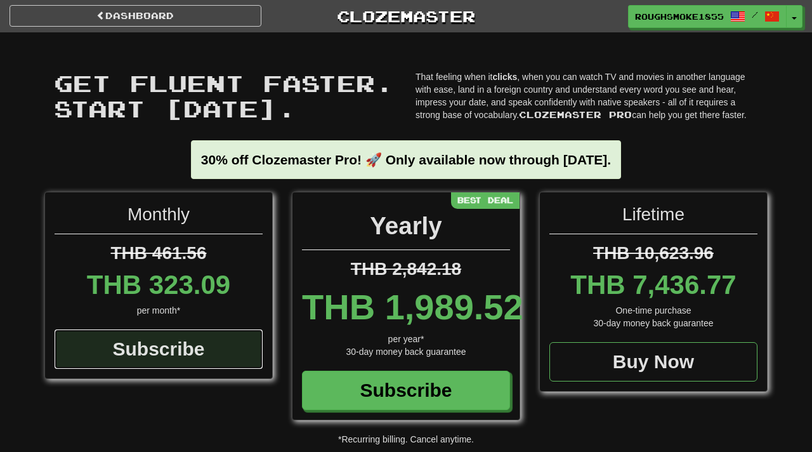
click at [171, 354] on div "Subscribe" at bounding box center [159, 348] width 208 height 39
